Goal: Task Accomplishment & Management: Manage account settings

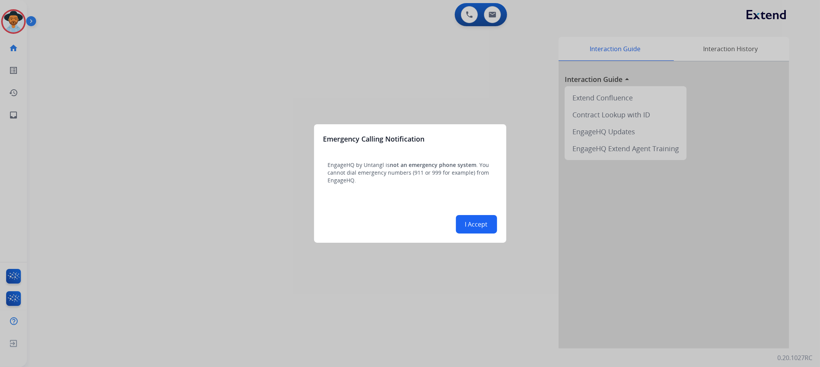
click at [485, 222] on button "I Accept" at bounding box center [476, 224] width 41 height 18
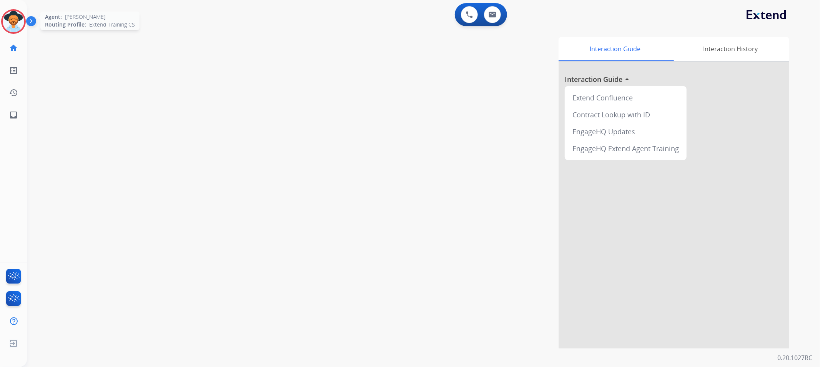
click at [23, 17] on img at bounding box center [14, 22] width 22 height 22
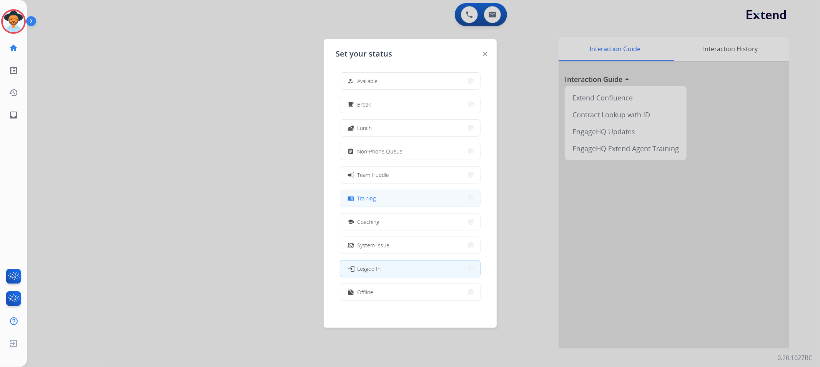
drag, startPoint x: 433, startPoint y: 81, endPoint x: 433, endPoint y: 202, distance: 121.4
click at [433, 202] on div "how_to_reg Available free_breakfast Break fastfood Lunch assignment Non-Phone Q…" at bounding box center [410, 187] width 148 height 242
click at [433, 202] on button "menu_book Training" at bounding box center [410, 198] width 140 height 17
